Goal: Task Accomplishment & Management: Complete application form

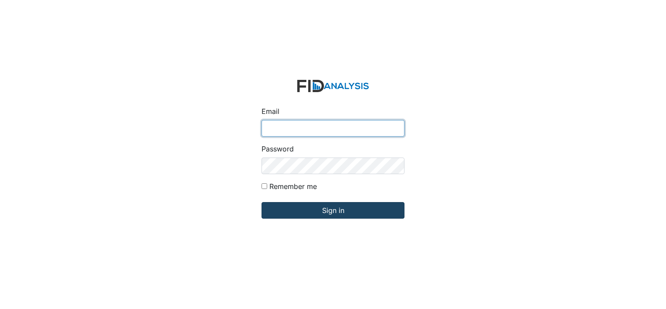
type input "[EMAIL_ADDRESS][DOMAIN_NAME]"
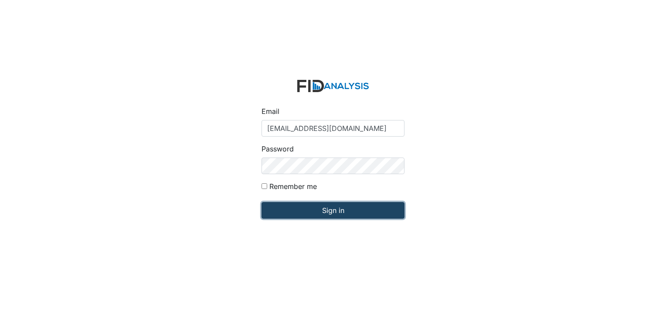
click at [338, 215] on input "Sign in" at bounding box center [332, 210] width 143 height 17
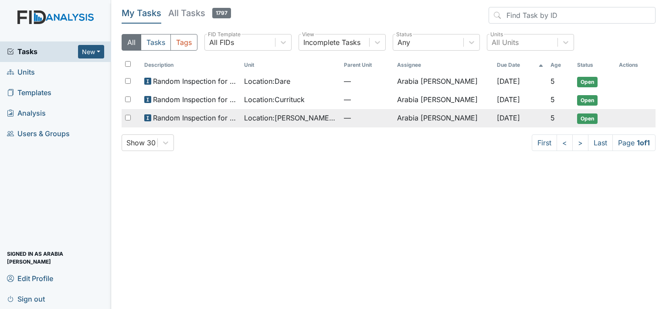
click at [275, 114] on span "Location : Scott House" at bounding box center [290, 117] width 93 height 10
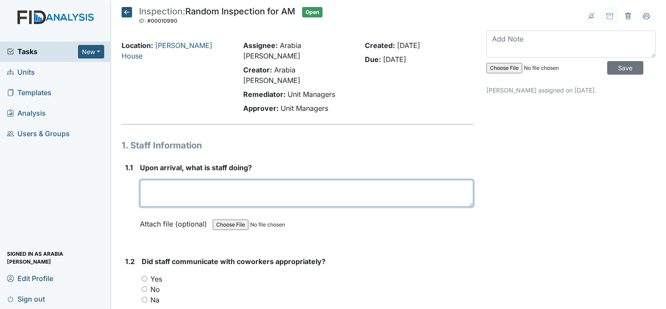
click at [223, 180] on textarea at bounding box center [306, 193] width 333 height 27
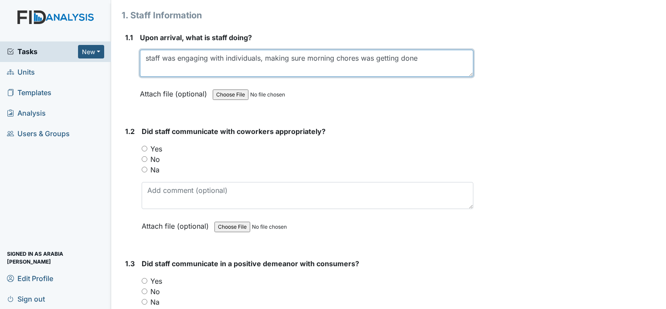
scroll to position [131, 0]
type textarea "staff was engaging with individuals, making sure morning chores was getting done"
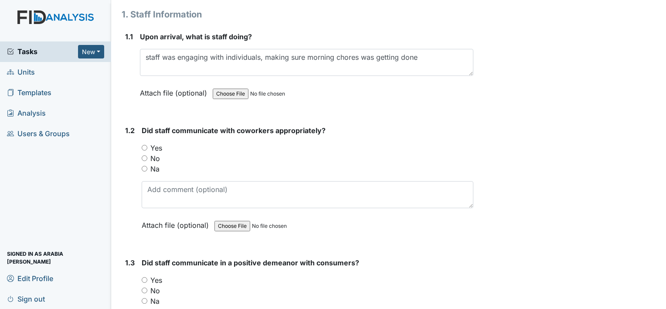
click at [157, 142] on label "Yes" at bounding box center [156, 147] width 12 height 10
click at [147, 145] on input "Yes" at bounding box center [145, 148] width 6 height 6
radio input "true"
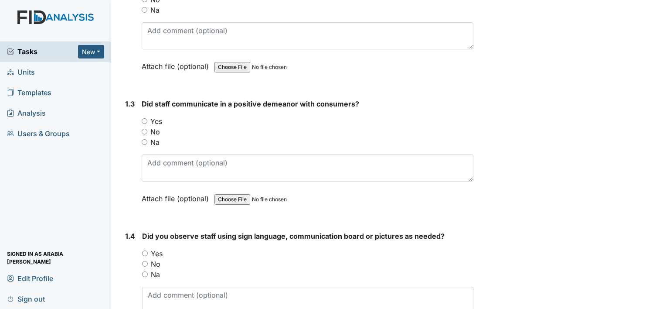
scroll to position [305, 0]
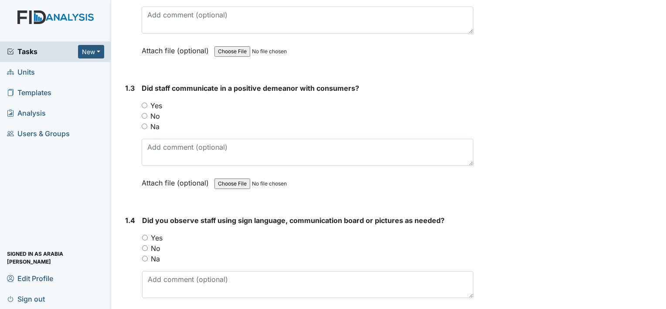
click at [148, 100] on div "Yes" at bounding box center [308, 105] width 332 height 10
click at [143, 102] on input "Yes" at bounding box center [145, 105] width 6 height 6
radio input "true"
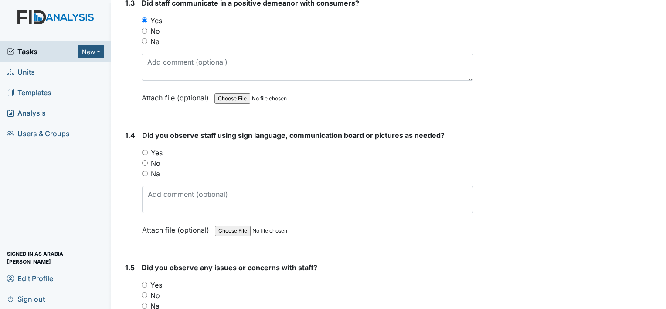
scroll to position [392, 0]
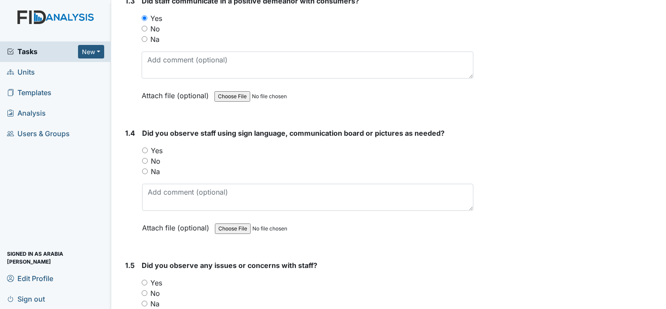
click at [155, 166] on label "Na" at bounding box center [155, 171] width 9 height 10
click at [148, 168] on input "Na" at bounding box center [145, 171] width 6 height 6
radio input "true"
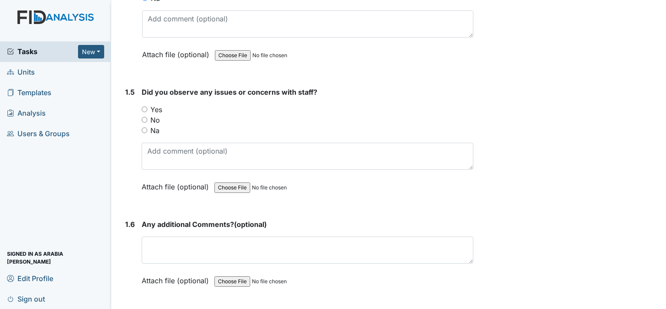
scroll to position [567, 0]
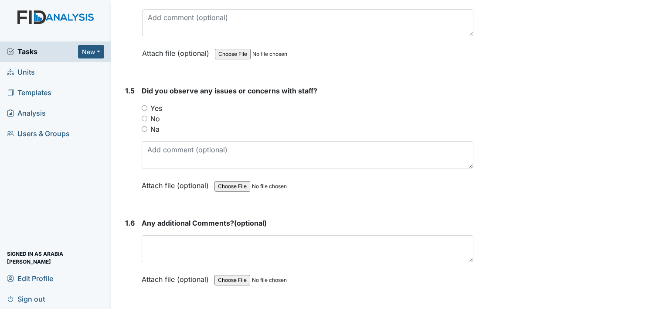
click at [150, 103] on label "Yes" at bounding box center [156, 108] width 12 height 10
click at [147, 105] on input "Yes" at bounding box center [145, 108] width 6 height 6
radio input "true"
click at [155, 113] on label "No" at bounding box center [155, 118] width 10 height 10
click at [147, 115] on input "No" at bounding box center [145, 118] width 6 height 6
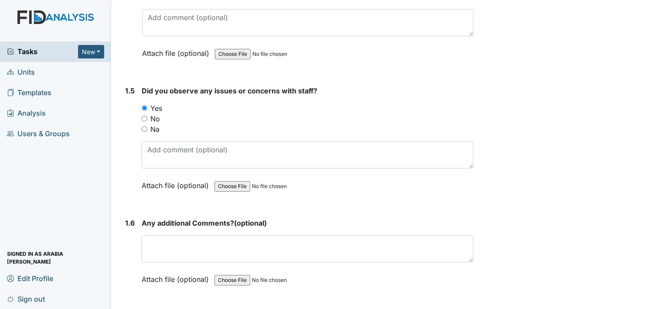
radio input "true"
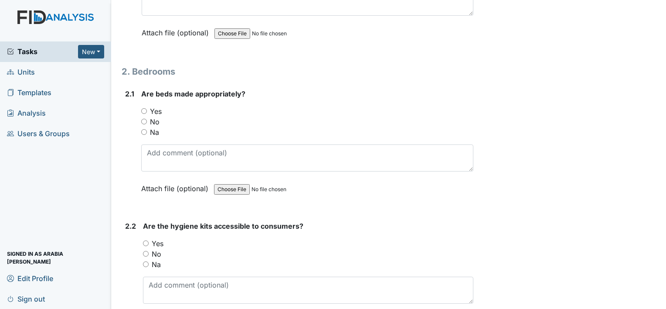
scroll to position [828, 0]
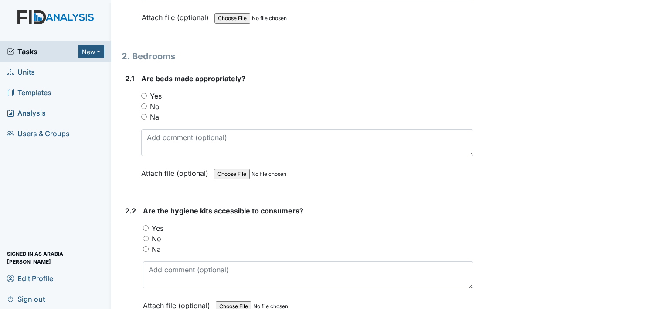
click at [150, 91] on label "Yes" at bounding box center [156, 96] width 12 height 10
click at [147, 93] on input "Yes" at bounding box center [144, 96] width 6 height 6
radio input "true"
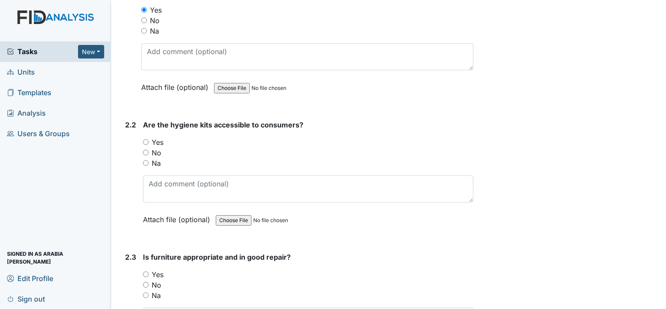
scroll to position [915, 0]
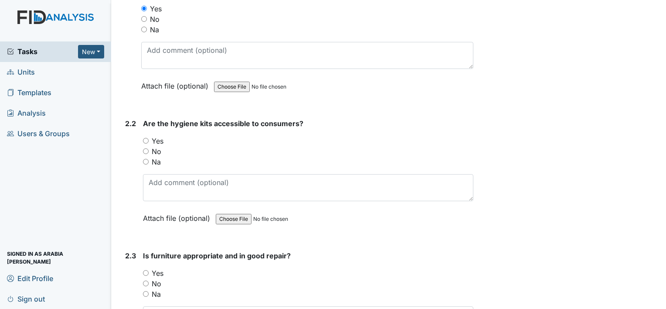
click at [149, 136] on div "Yes" at bounding box center [308, 141] width 330 height 10
click at [155, 136] on label "Yes" at bounding box center [158, 141] width 12 height 10
click at [149, 138] on input "Yes" at bounding box center [146, 141] width 6 height 6
radio input "true"
click at [149, 268] on div "Yes" at bounding box center [308, 273] width 330 height 10
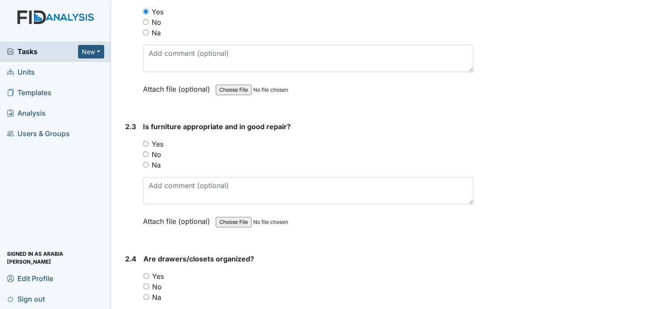
scroll to position [1046, 0]
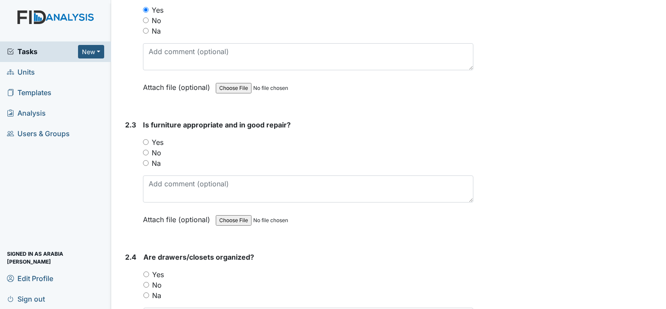
click at [146, 139] on input "Yes" at bounding box center [146, 142] width 6 height 6
radio input "true"
click at [148, 271] on input "Yes" at bounding box center [146, 274] width 6 height 6
radio input "true"
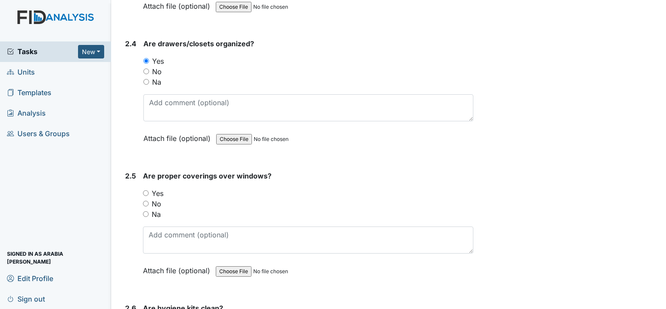
scroll to position [1264, 0]
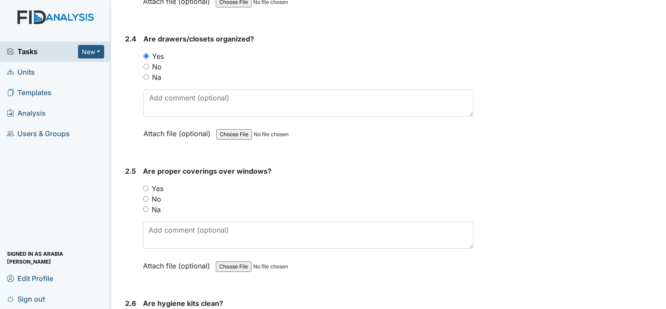
click at [146, 185] on input "Yes" at bounding box center [146, 188] width 6 height 6
radio input "true"
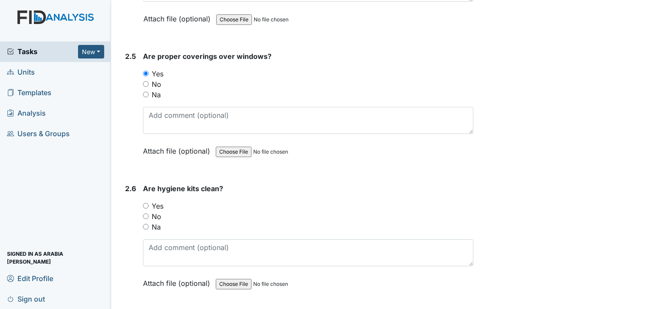
scroll to position [1394, 0]
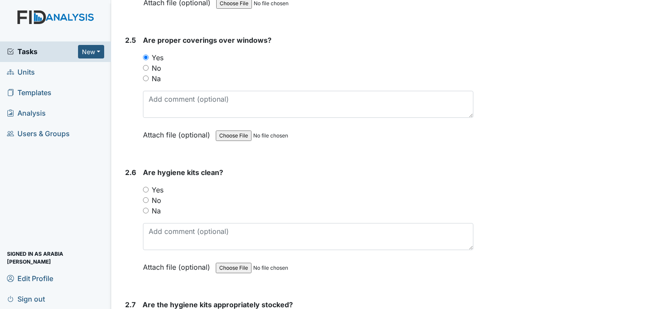
click at [146, 187] on input "Yes" at bounding box center [146, 190] width 6 height 6
radio input "true"
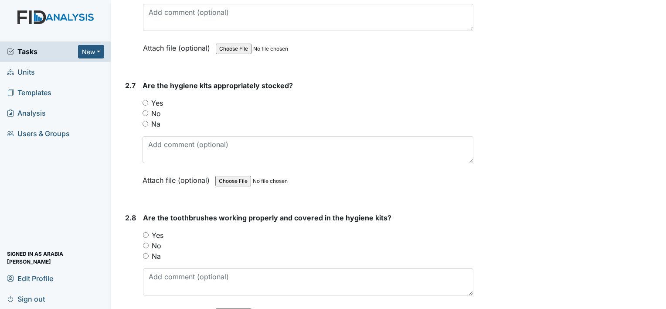
scroll to position [1612, 0]
click at [145, 101] on input "Yes" at bounding box center [145, 104] width 6 height 6
radio input "true"
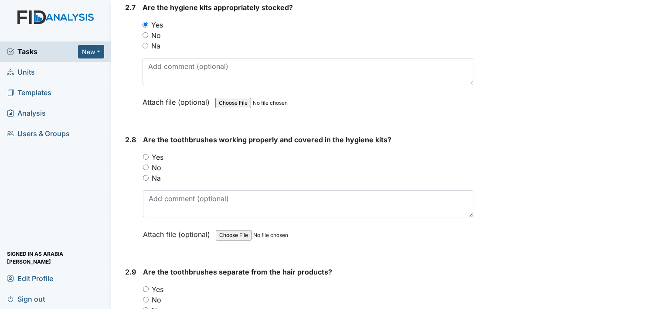
scroll to position [1700, 0]
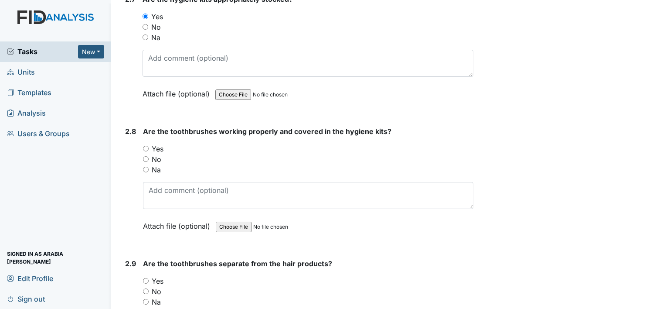
click at [148, 146] on input "Yes" at bounding box center [146, 149] width 6 height 6
radio input "true"
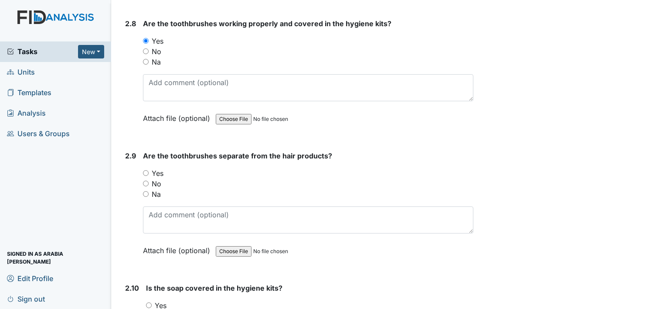
scroll to position [1830, 0]
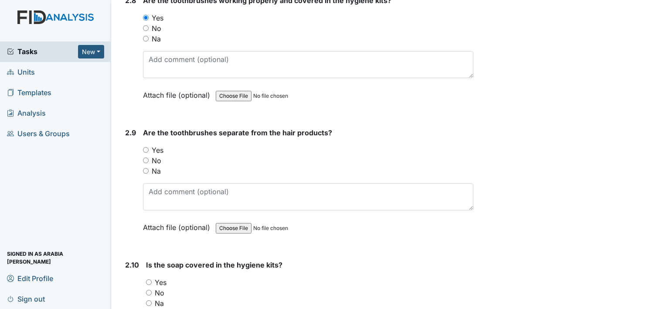
click at [146, 147] on input "Yes" at bounding box center [146, 150] width 6 height 6
radio input "true"
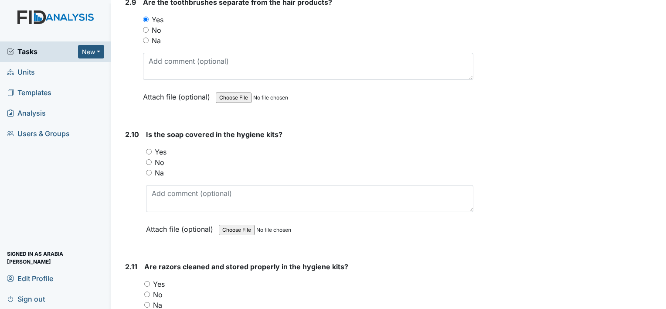
scroll to position [1961, 0]
click at [147, 148] on input "Yes" at bounding box center [149, 151] width 6 height 6
radio input "true"
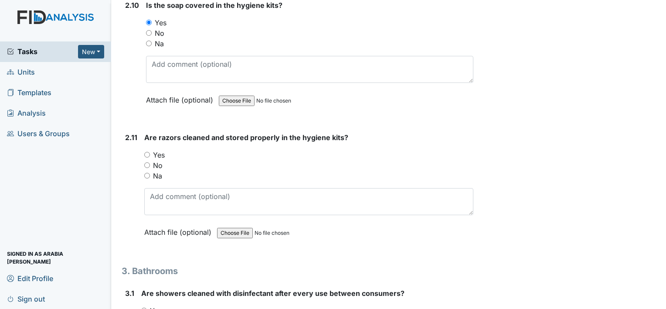
scroll to position [2092, 0]
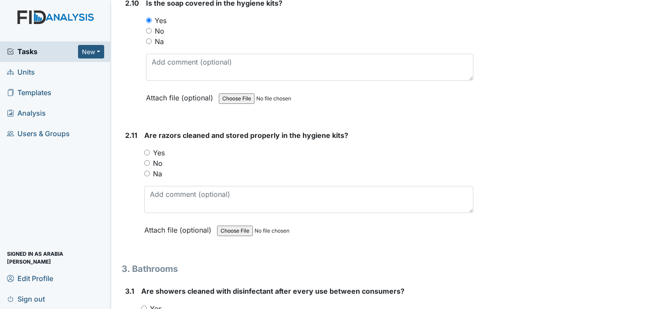
click at [147, 149] on input "Yes" at bounding box center [147, 152] width 6 height 6
radio input "true"
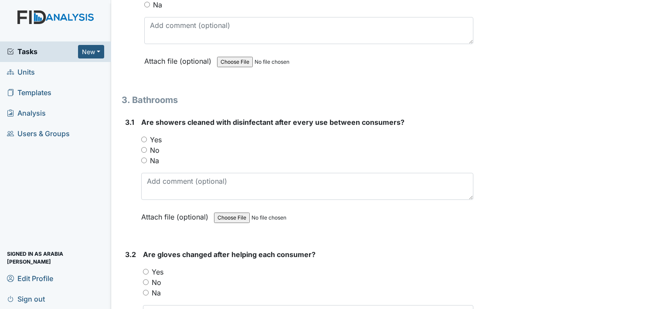
scroll to position [2266, 0]
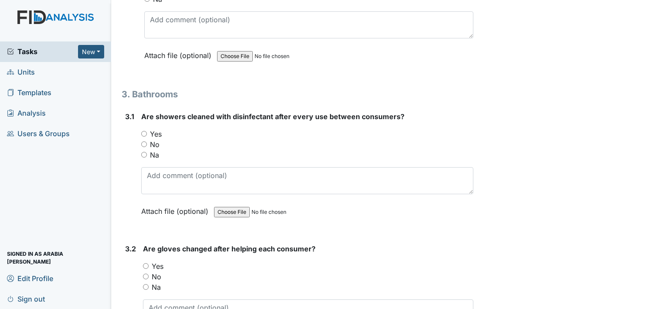
click at [144, 131] on input "Yes" at bounding box center [144, 134] width 6 height 6
radio input "true"
click at [153, 261] on label "Yes" at bounding box center [158, 266] width 12 height 10
click at [149, 263] on input "Yes" at bounding box center [146, 266] width 6 height 6
radio input "true"
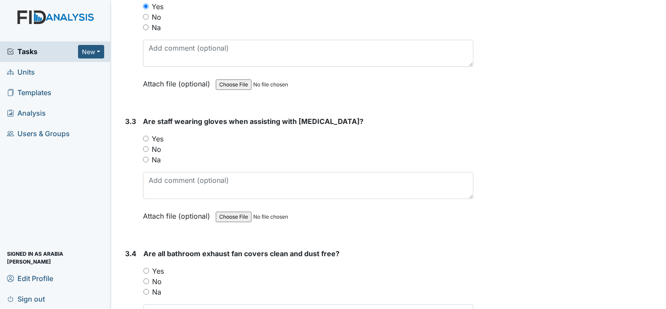
scroll to position [2528, 0]
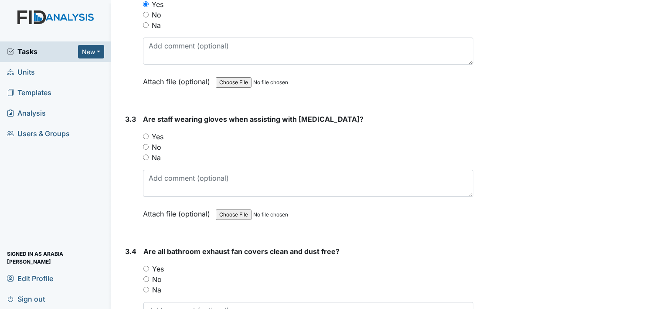
click at [151, 131] on div "Yes" at bounding box center [308, 136] width 330 height 10
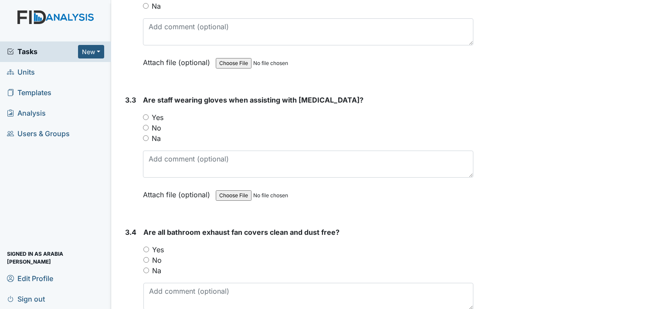
scroll to position [2571, 0]
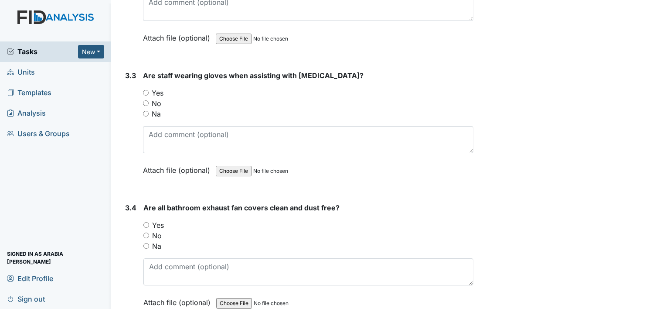
click at [145, 90] on input "Yes" at bounding box center [146, 93] width 6 height 6
radio input "true"
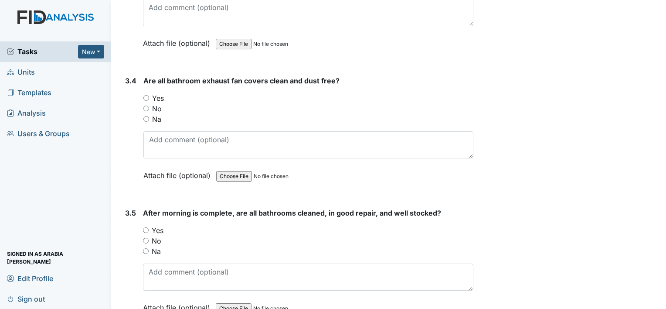
scroll to position [2702, 0]
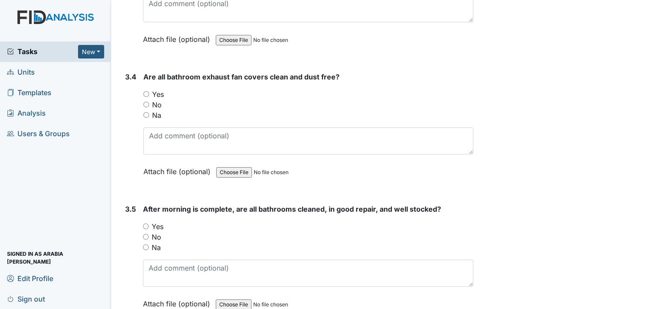
click at [159, 221] on label "Yes" at bounding box center [158, 226] width 12 height 10
click at [149, 223] on input "Yes" at bounding box center [146, 226] width 6 height 6
radio input "true"
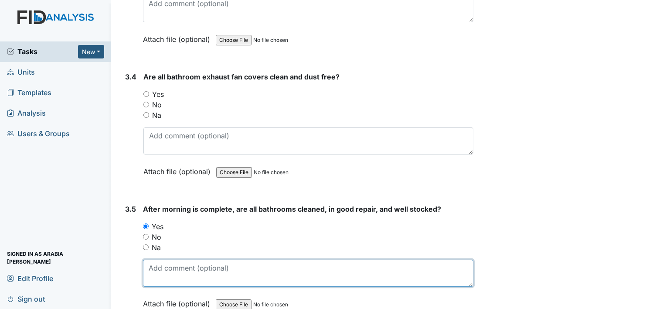
click at [173, 259] on textarea at bounding box center [308, 272] width 330 height 27
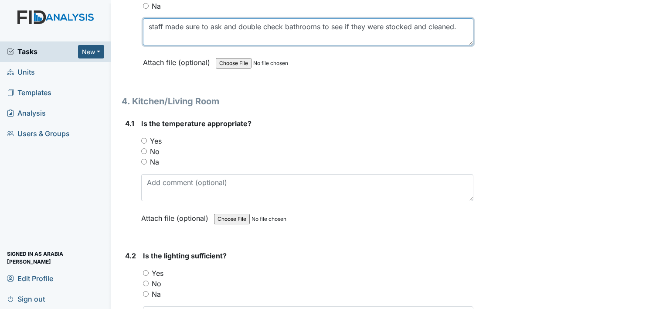
scroll to position [2963, 0]
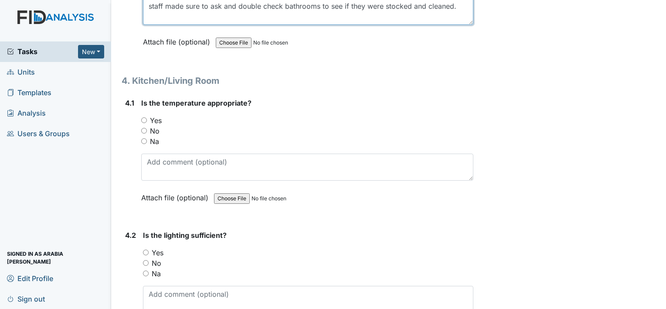
type textarea "staff made sure to ask and double check bathrooms to see if they were stocked a…"
click at [145, 117] on input "Yes" at bounding box center [144, 120] width 6 height 6
radio input "true"
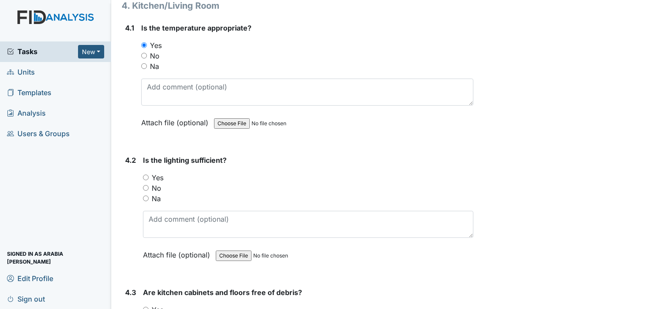
scroll to position [3050, 0]
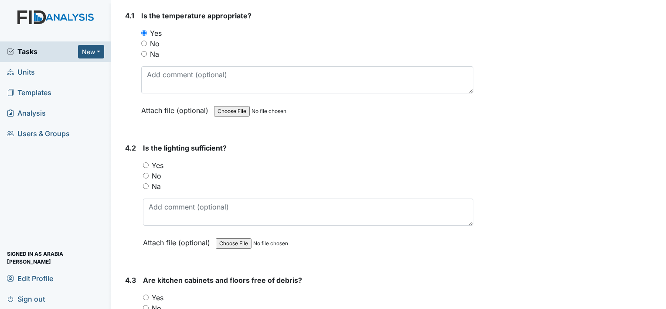
click at [163, 160] on label "Yes" at bounding box center [158, 165] width 12 height 10
click at [149, 162] on input "Yes" at bounding box center [146, 165] width 6 height 6
radio input "true"
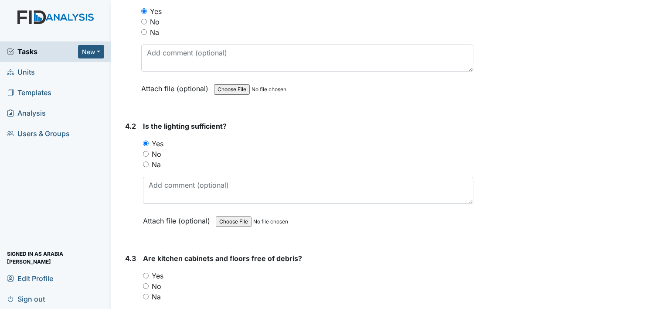
scroll to position [3138, 0]
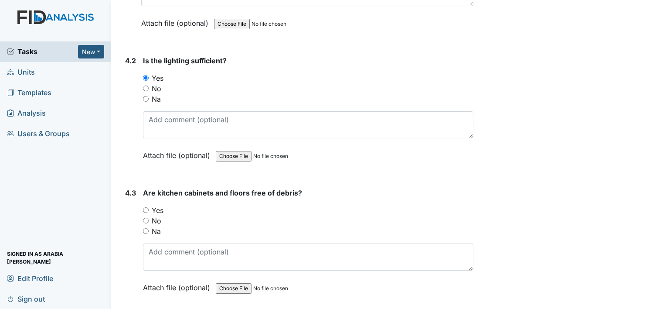
click at [155, 205] on label "Yes" at bounding box center [158, 210] width 12 height 10
click at [149, 207] on input "Yes" at bounding box center [146, 210] width 6 height 6
radio input "true"
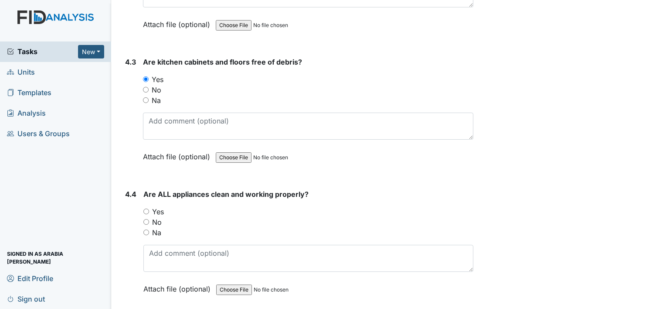
click at [156, 206] on label "Yes" at bounding box center [158, 211] width 12 height 10
click at [149, 208] on input "Yes" at bounding box center [146, 211] width 6 height 6
radio input "true"
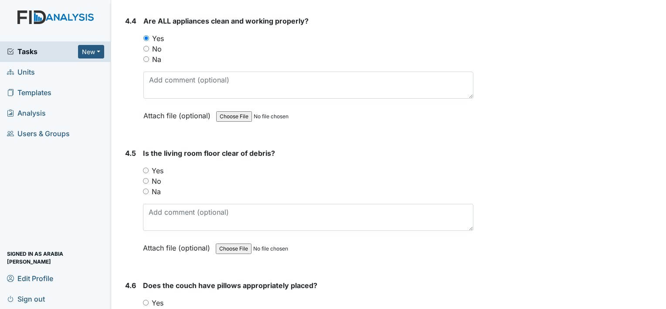
scroll to position [3443, 0]
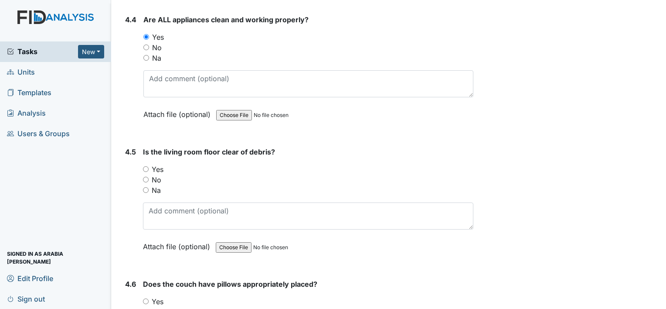
click at [152, 146] on div "Is the living room floor clear of debris? You must select one of the below opti…" at bounding box center [308, 201] width 330 height 111
click at [157, 164] on label "Yes" at bounding box center [158, 169] width 12 height 10
click at [149, 166] on input "Yes" at bounding box center [146, 169] width 6 height 6
radio input "true"
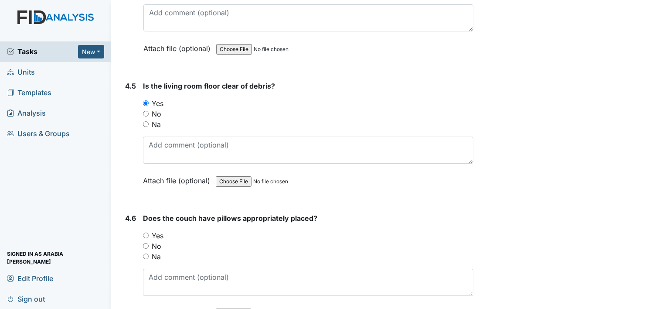
scroll to position [3530, 0]
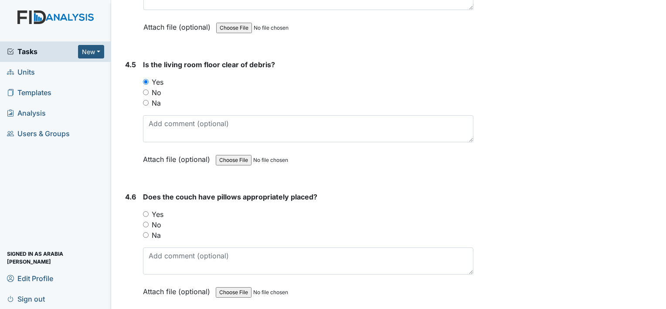
click at [160, 191] on div "Does the couch have pillows appropriately placed? You must select one of the be…" at bounding box center [308, 246] width 330 height 111
click at [160, 209] on label "Yes" at bounding box center [158, 214] width 12 height 10
click at [149, 211] on input "Yes" at bounding box center [146, 214] width 6 height 6
radio input "true"
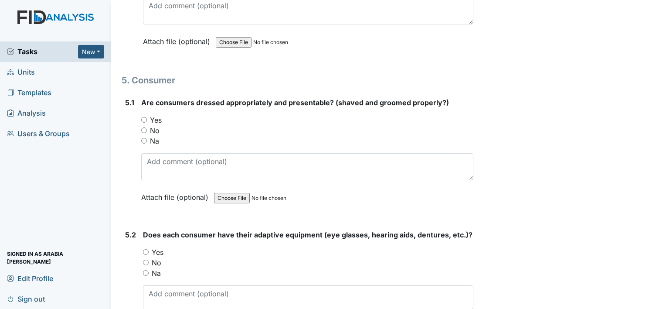
scroll to position [3791, 0]
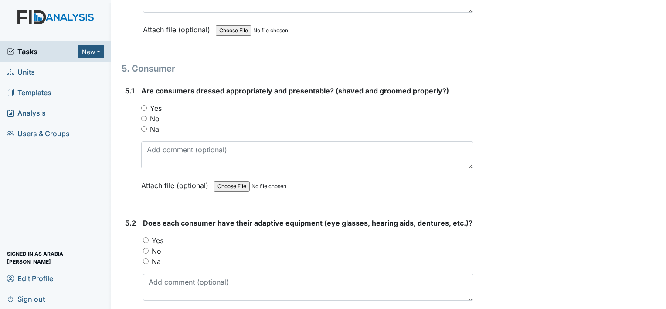
click at [157, 103] on label "Yes" at bounding box center [156, 108] width 12 height 10
click at [147, 105] on input "Yes" at bounding box center [144, 108] width 6 height 6
radio input "true"
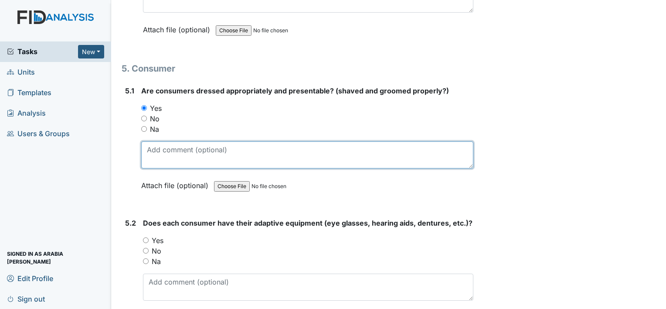
click at [209, 141] on textarea at bounding box center [307, 154] width 332 height 27
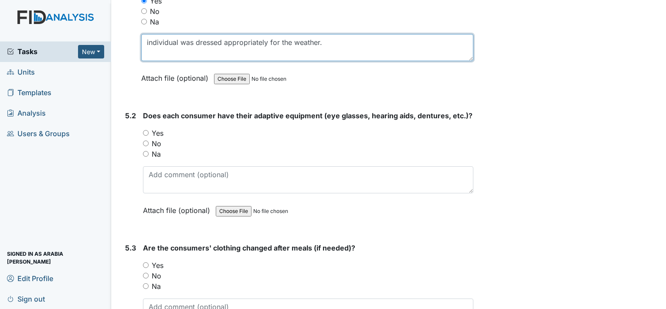
scroll to position [3922, 0]
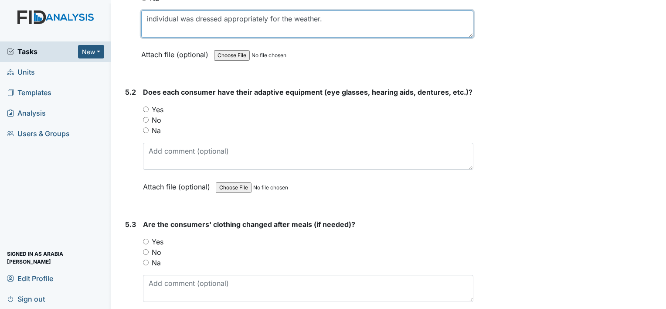
type textarea "individual was dressed appropriately for the weather."
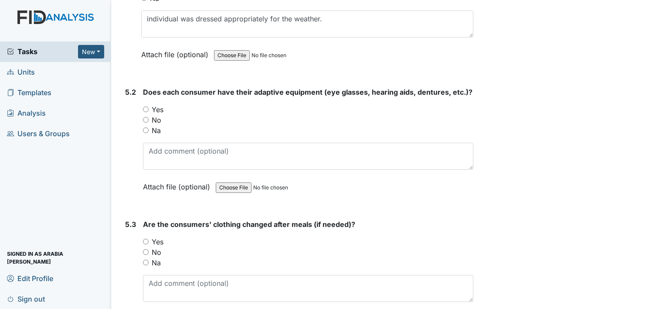
click at [157, 125] on label "Na" at bounding box center [156, 130] width 9 height 10
click at [149, 127] on input "Na" at bounding box center [146, 130] width 6 height 6
radio input "true"
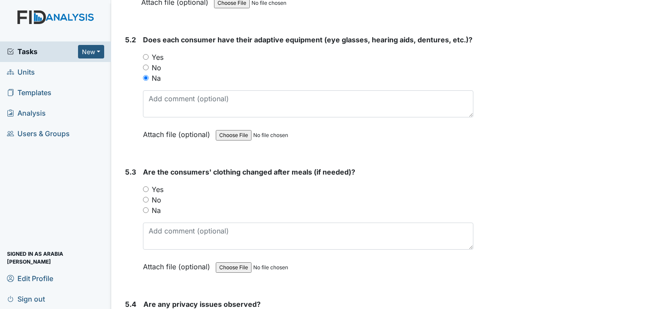
scroll to position [3966, 0]
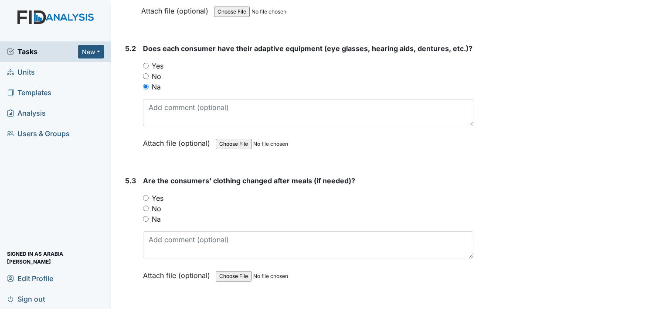
click at [163, 193] on div "Yes" at bounding box center [308, 198] width 330 height 10
click at [146, 195] on input "Yes" at bounding box center [146, 198] width 6 height 6
radio input "true"
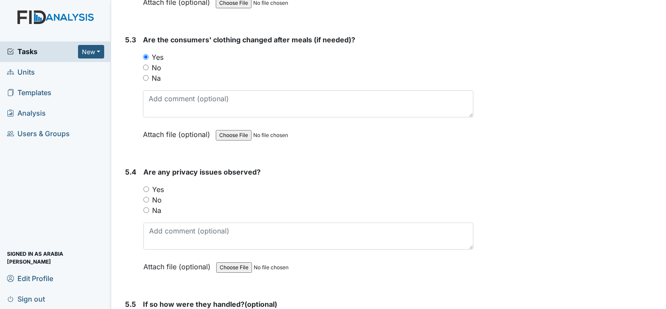
scroll to position [4140, 0]
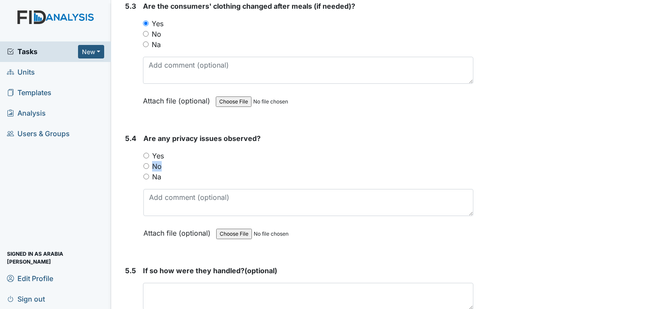
drag, startPoint x: 159, startPoint y: 125, endPoint x: 156, endPoint y: 131, distance: 6.7
click at [156, 150] on div "You must select one of the below options. Yes No Na" at bounding box center [308, 165] width 330 height 31
drag, startPoint x: 156, startPoint y: 131, endPoint x: 152, endPoint y: 134, distance: 4.9
click at [152, 161] on label "No" at bounding box center [157, 166] width 10 height 10
click at [149, 163] on input "No" at bounding box center [146, 166] width 6 height 6
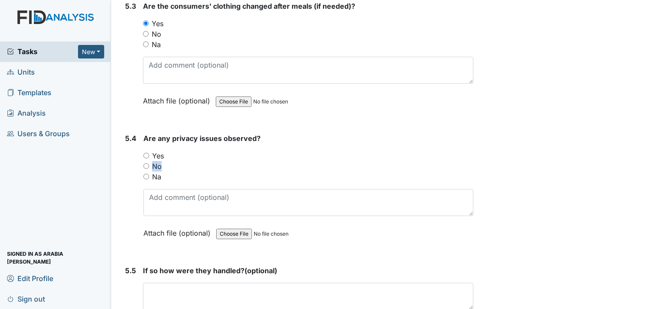
radio input "true"
click at [228, 171] on div "Na" at bounding box center [308, 176] width 330 height 10
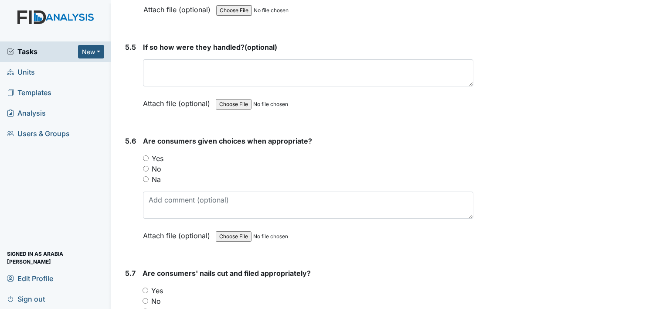
scroll to position [4401, 0]
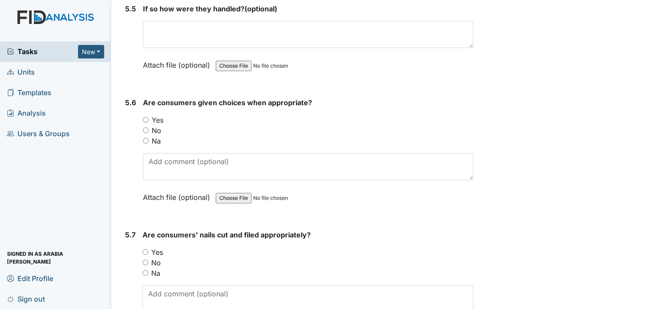
click at [150, 115] on div "Yes" at bounding box center [308, 120] width 330 height 10
click at [151, 115] on div "Yes" at bounding box center [308, 120] width 330 height 10
click at [144, 117] on input "Yes" at bounding box center [146, 120] width 6 height 6
radio input "true"
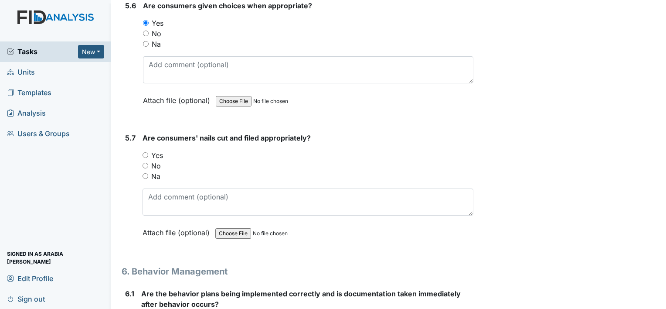
scroll to position [4532, 0]
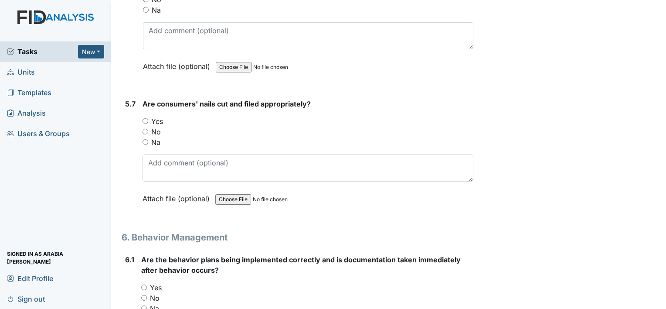
click at [145, 118] on input "Yes" at bounding box center [145, 121] width 6 height 6
radio input "true"
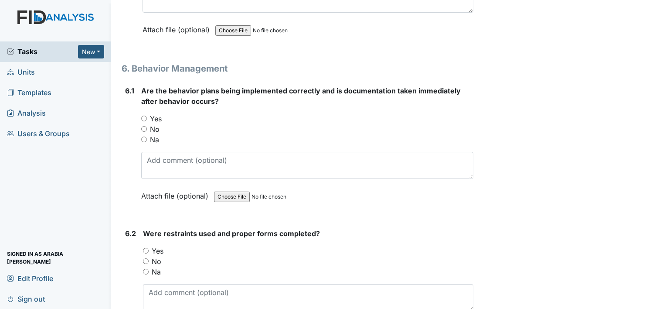
scroll to position [4706, 0]
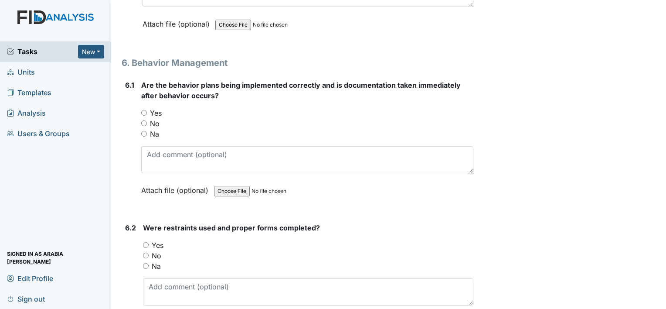
click at [153, 108] on label "Yes" at bounding box center [156, 113] width 12 height 10
click at [147, 110] on input "Yes" at bounding box center [144, 113] width 6 height 6
radio input "true"
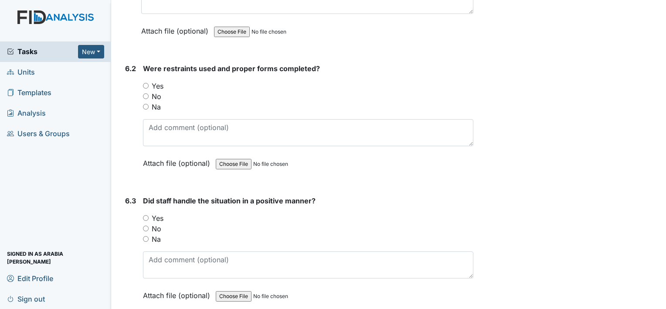
scroll to position [4881, 0]
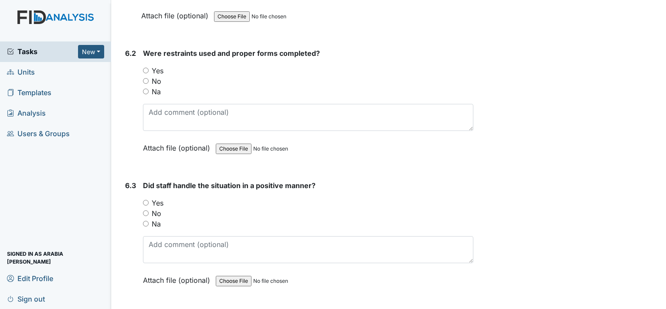
click at [148, 88] on input "Na" at bounding box center [146, 91] width 6 height 6
radio input "true"
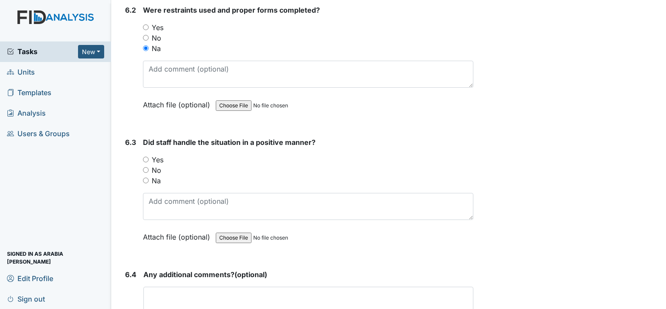
scroll to position [4924, 0]
click at [157, 154] on label "Yes" at bounding box center [158, 159] width 12 height 10
click at [149, 156] on input "Yes" at bounding box center [146, 159] width 6 height 6
radio input "true"
click at [157, 175] on label "Na" at bounding box center [156, 180] width 9 height 10
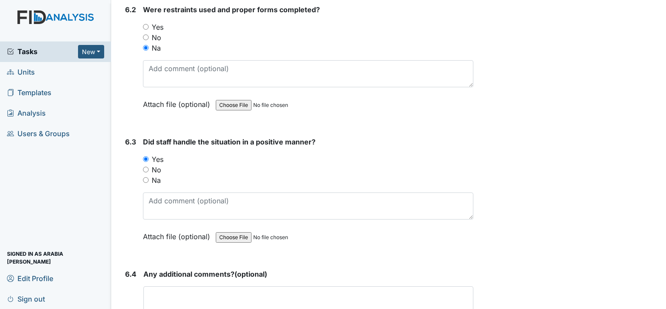
click at [149, 177] on input "Na" at bounding box center [146, 180] width 6 height 6
radio input "true"
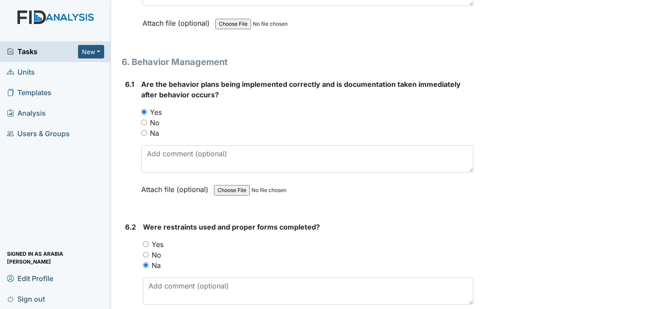
scroll to position [4706, 0]
click at [156, 129] on label "Na" at bounding box center [154, 134] width 9 height 10
click at [147, 131] on input "Na" at bounding box center [144, 134] width 6 height 6
radio input "true"
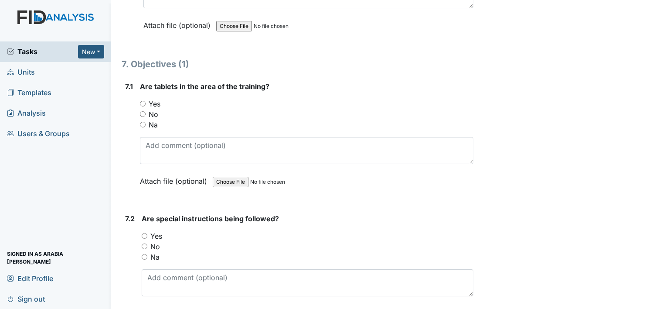
scroll to position [5229, 0]
click at [157, 98] on label "Yes" at bounding box center [155, 103] width 12 height 10
click at [146, 100] on input "Yes" at bounding box center [143, 103] width 6 height 6
radio input "true"
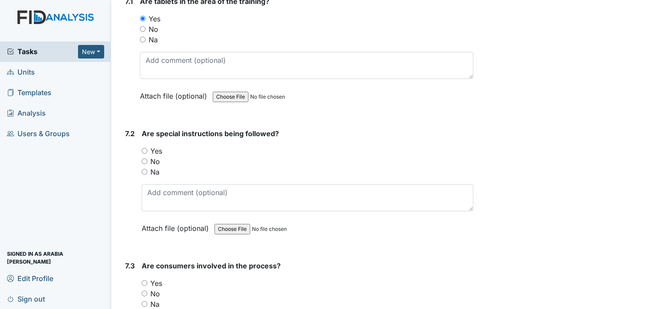
scroll to position [5360, 0]
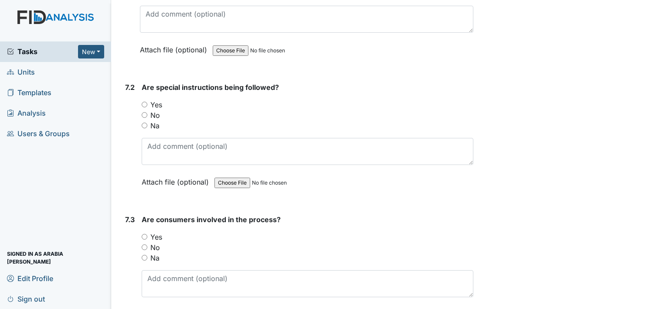
click at [159, 99] on label "Yes" at bounding box center [156, 104] width 12 height 10
click at [147, 102] on input "Yes" at bounding box center [145, 105] width 6 height 6
radio input "true"
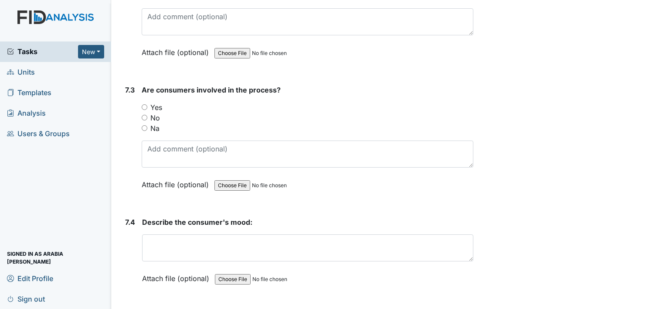
scroll to position [5491, 0]
click at [146, 103] on input "Yes" at bounding box center [145, 106] width 6 height 6
radio input "true"
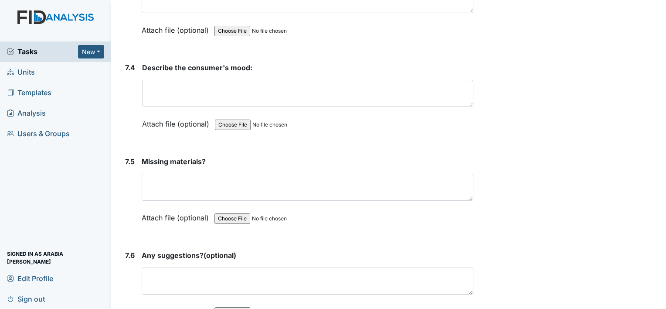
scroll to position [5665, 0]
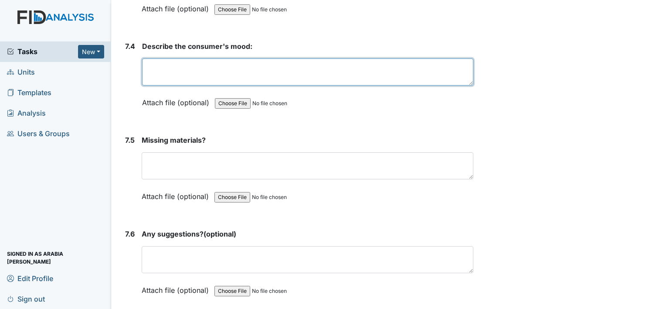
click at [189, 58] on textarea at bounding box center [307, 71] width 331 height 27
type textarea "n"
type textarea "N/A"
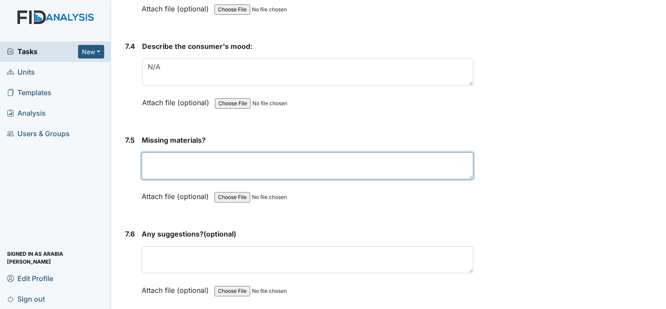
click at [166, 152] on textarea at bounding box center [308, 165] width 332 height 27
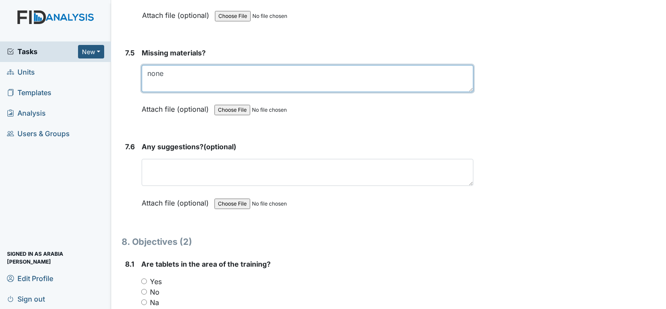
type textarea "none"
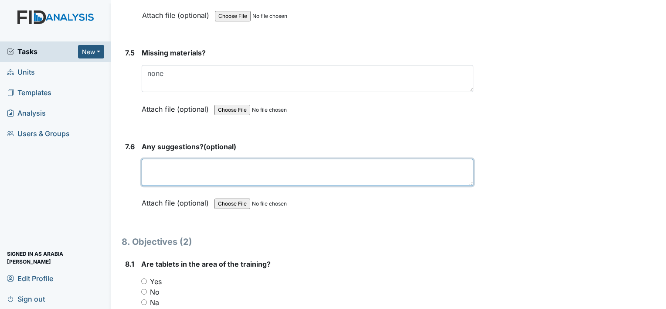
drag, startPoint x: 173, startPoint y: 133, endPoint x: 173, endPoint y: 144, distance: 10.5
click at [173, 159] on textarea at bounding box center [308, 172] width 332 height 27
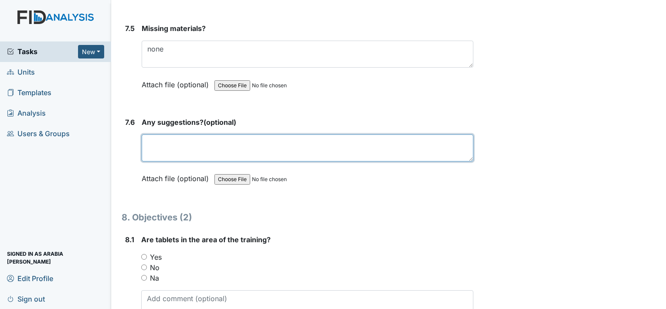
scroll to position [5927, 0]
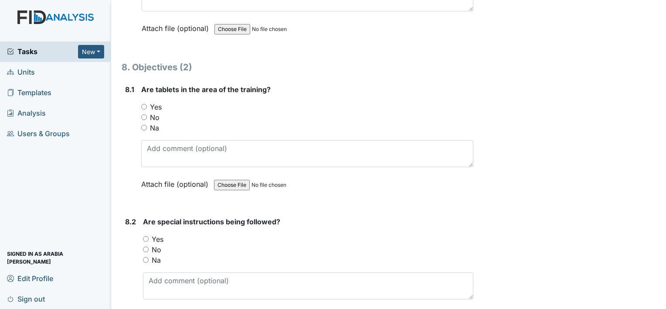
click at [148, 112] on div "No" at bounding box center [307, 117] width 332 height 10
click at [145, 104] on input "Yes" at bounding box center [144, 107] width 6 height 6
radio input "true"
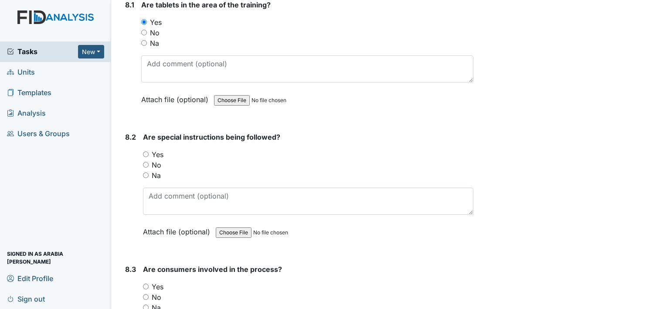
scroll to position [6014, 0]
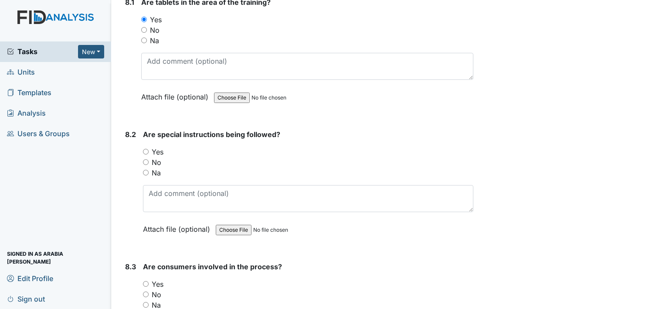
click at [153, 146] on label "Yes" at bounding box center [158, 151] width 12 height 10
click at [149, 149] on input "Yes" at bounding box center [146, 152] width 6 height 6
radio input "true"
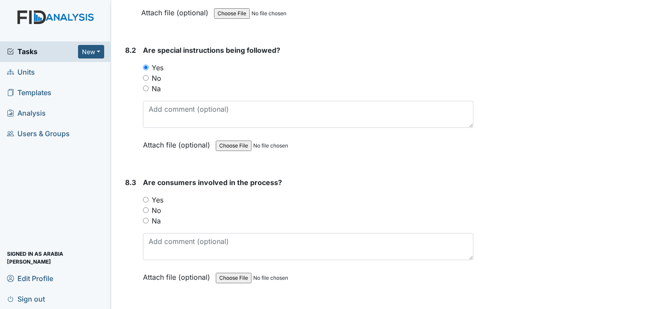
scroll to position [6144, 0]
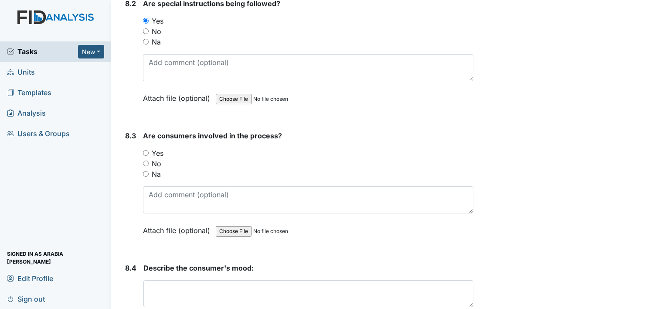
click at [159, 148] on label "Yes" at bounding box center [158, 153] width 12 height 10
click at [149, 150] on input "Yes" at bounding box center [146, 153] width 6 height 6
radio input "true"
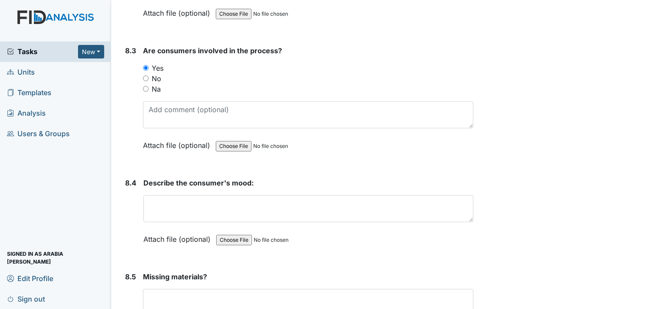
scroll to position [6232, 0]
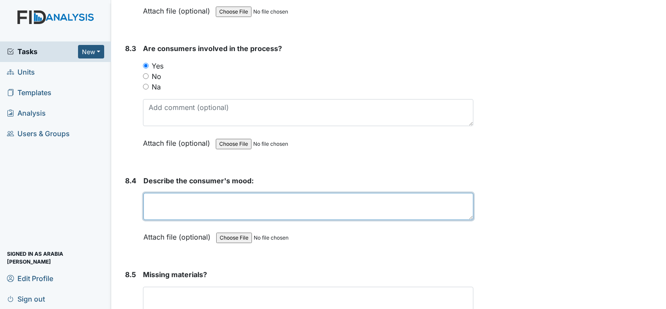
click at [169, 193] on textarea at bounding box center [308, 206] width 330 height 27
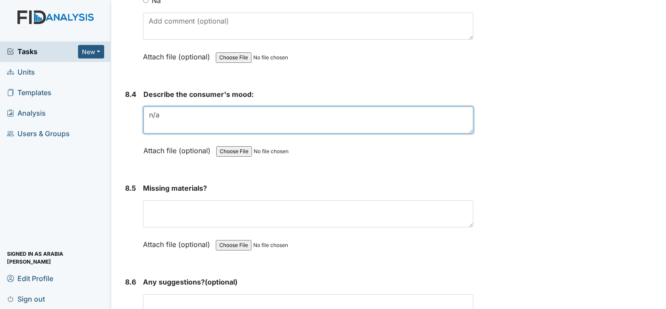
scroll to position [6319, 0]
type textarea "n/a"
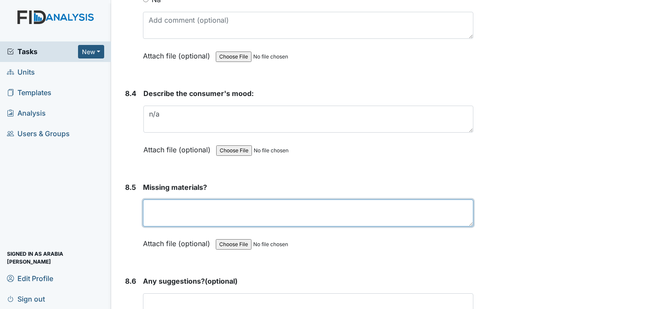
click at [172, 199] on textarea at bounding box center [308, 212] width 330 height 27
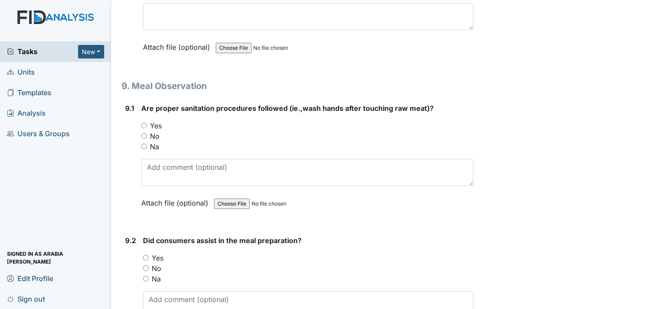
scroll to position [6624, 0]
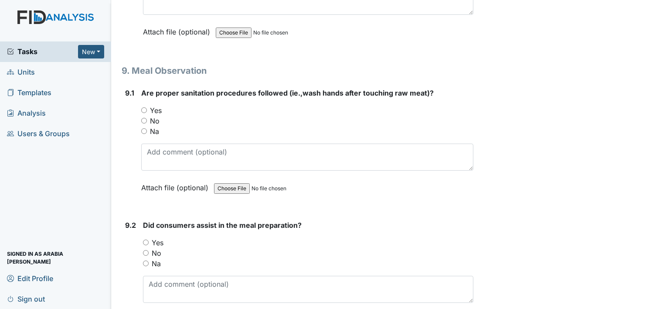
type textarea "none"
click at [160, 105] on label "Yes" at bounding box center [156, 110] width 12 height 10
click at [147, 107] on input "Yes" at bounding box center [144, 110] width 6 height 6
radio input "true"
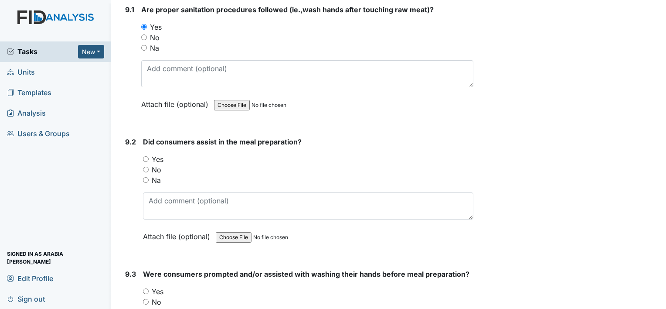
scroll to position [6711, 0]
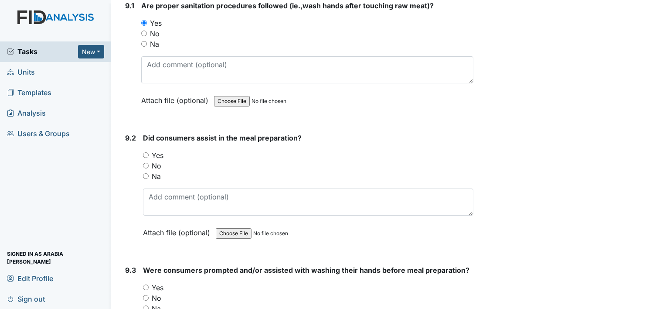
click at [158, 150] on label "Yes" at bounding box center [158, 155] width 12 height 10
click at [149, 152] on input "Yes" at bounding box center [146, 155] width 6 height 6
radio input "true"
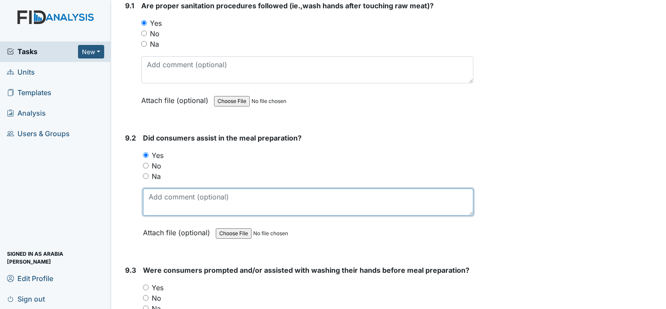
click at [170, 188] on textarea at bounding box center [308, 201] width 330 height 27
type textarea "T"
type textarea "h"
drag, startPoint x: 182, startPoint y: 145, endPoint x: 182, endPoint y: 155, distance: 10.0
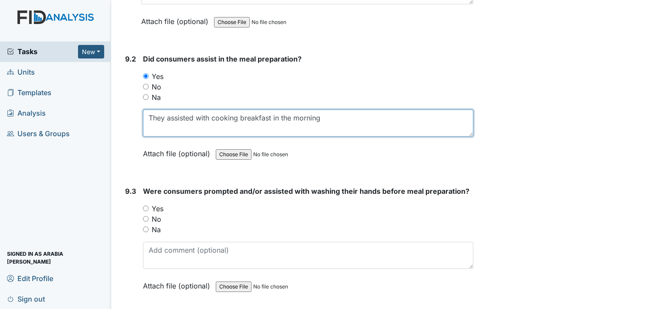
scroll to position [6798, 0]
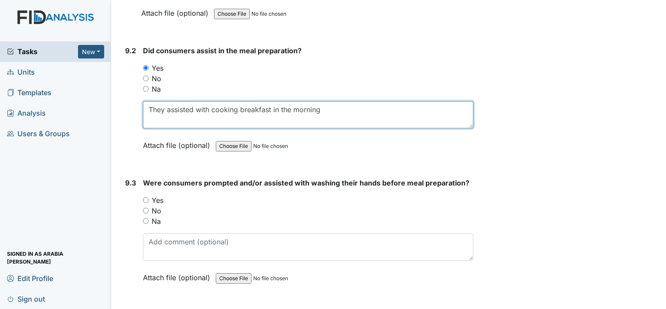
type textarea "They assisted with cooking breakfast in the morning"
